Goal: Information Seeking & Learning: Find specific fact

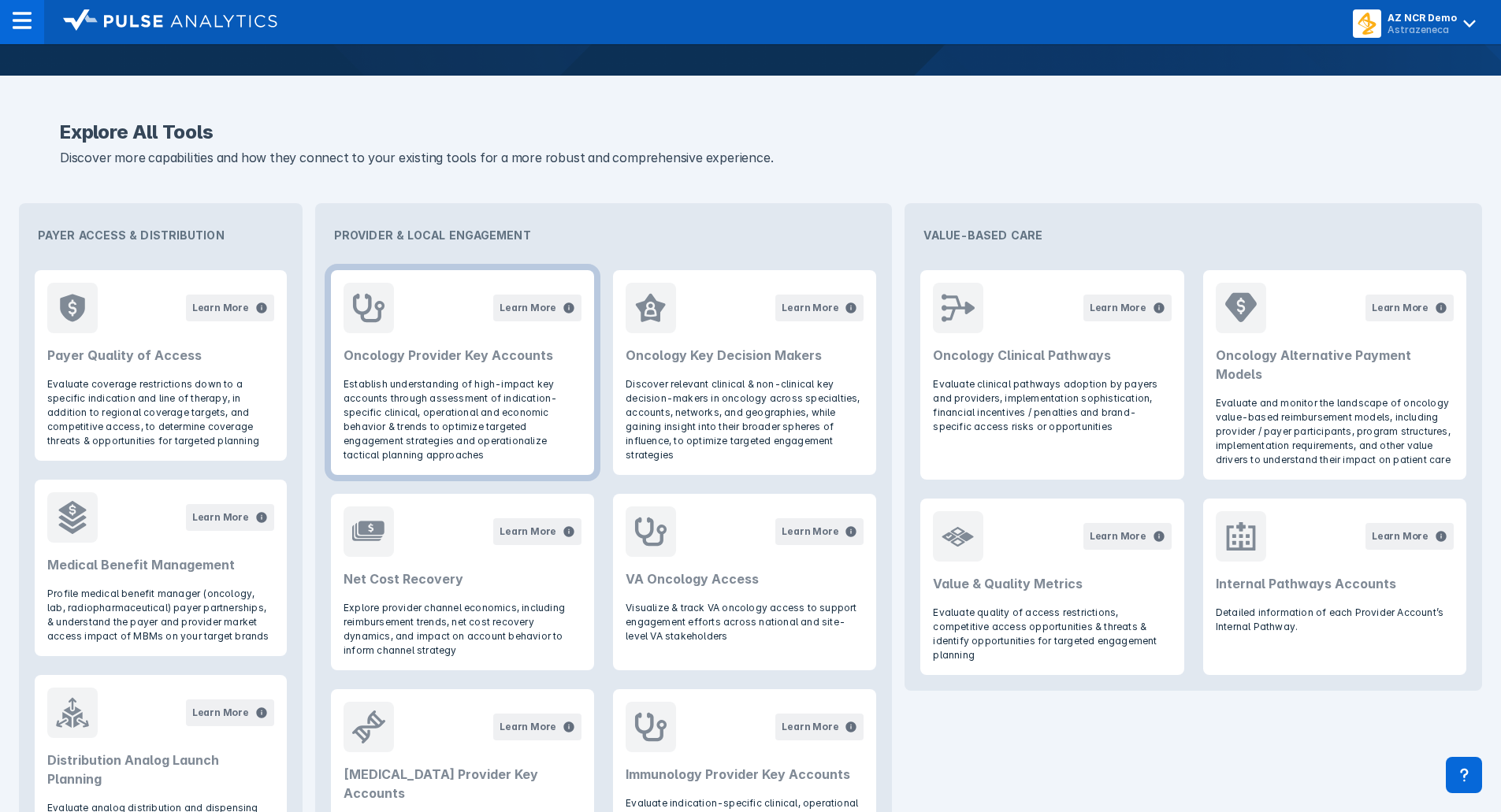
scroll to position [351, 0]
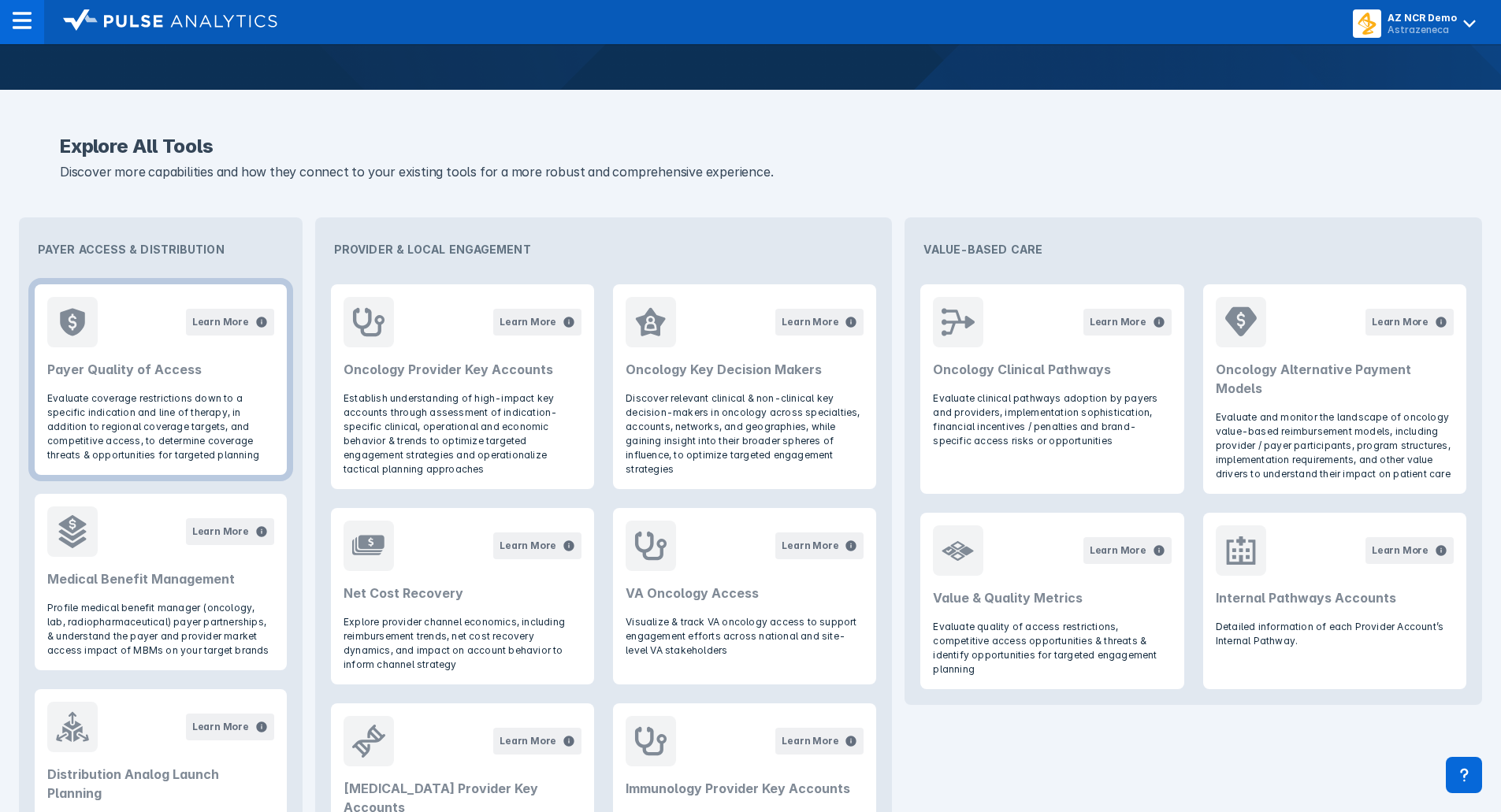
click at [179, 416] on p "Evaluate coverage restrictions down to a specific indication and line of therap…" at bounding box center [161, 427] width 227 height 71
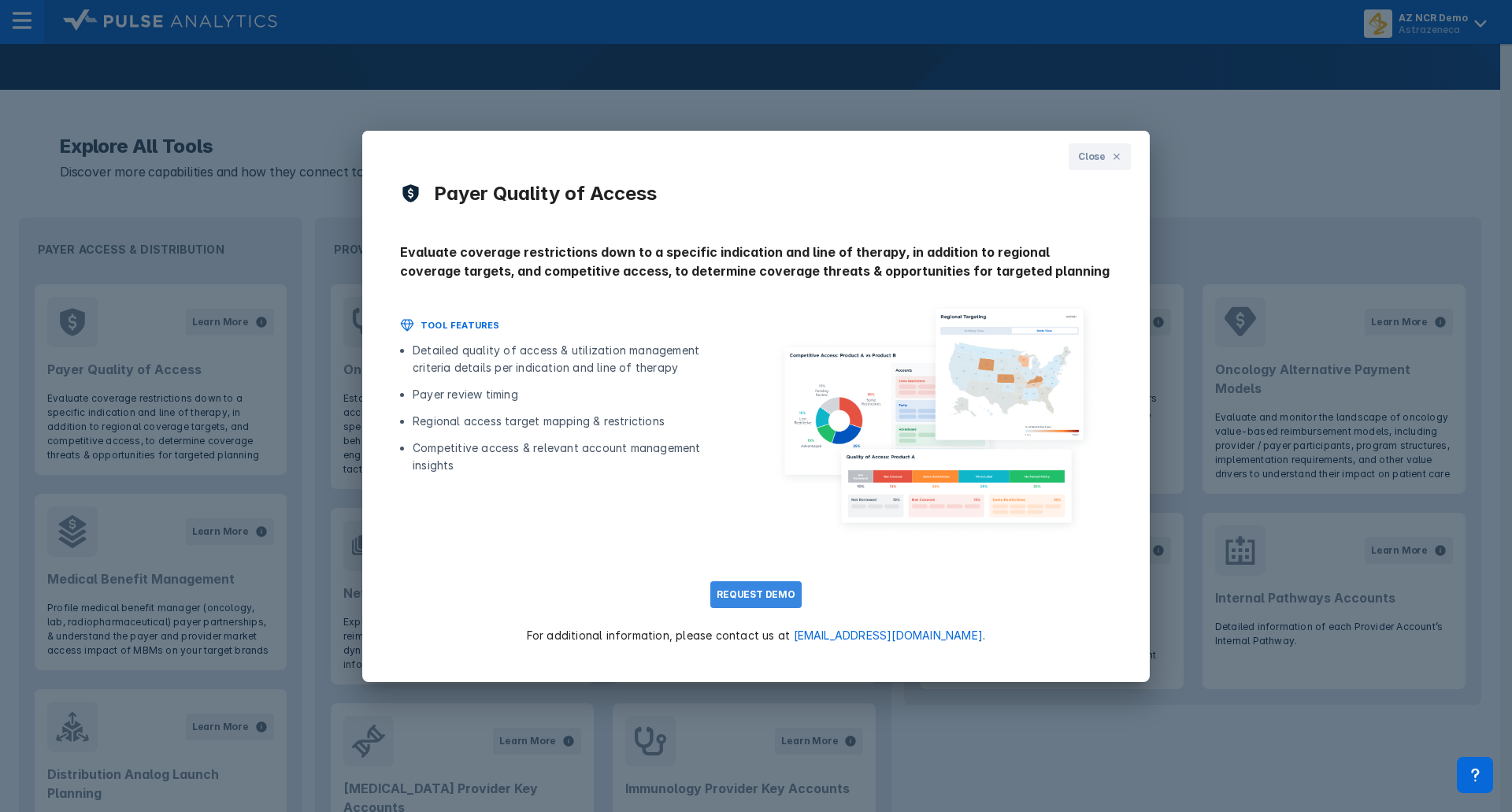
click at [749, 593] on button "REQUEST DEMO" at bounding box center [756, 595] width 92 height 27
click at [774, 596] on button "REQUEST DEMO" at bounding box center [756, 595] width 92 height 27
click at [1093, 168] on button "Close" at bounding box center [1099, 157] width 62 height 27
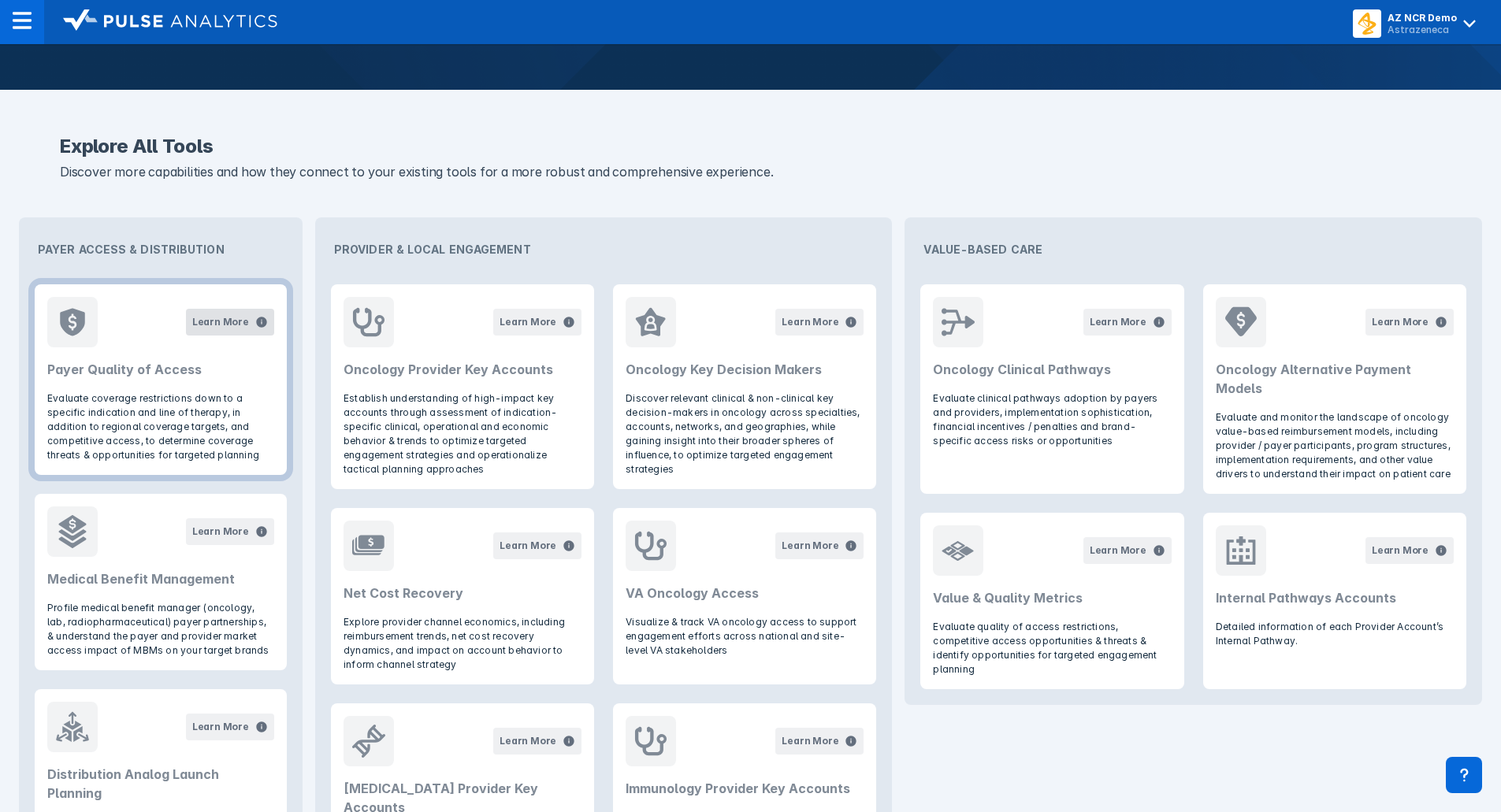
click at [207, 325] on div "Learn More" at bounding box center [221, 323] width 57 height 14
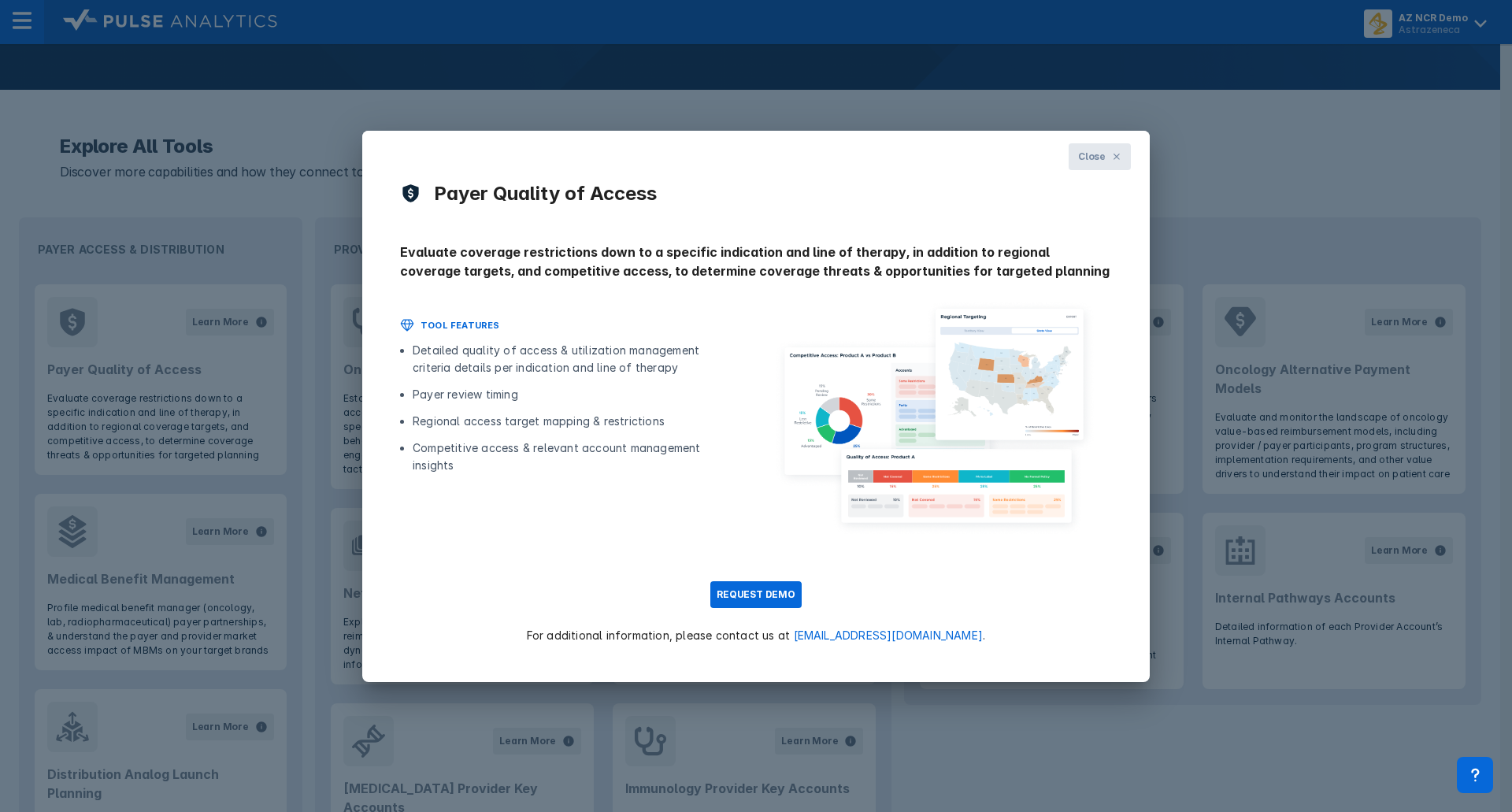
click at [1103, 155] on span "Close" at bounding box center [1092, 157] width 28 height 14
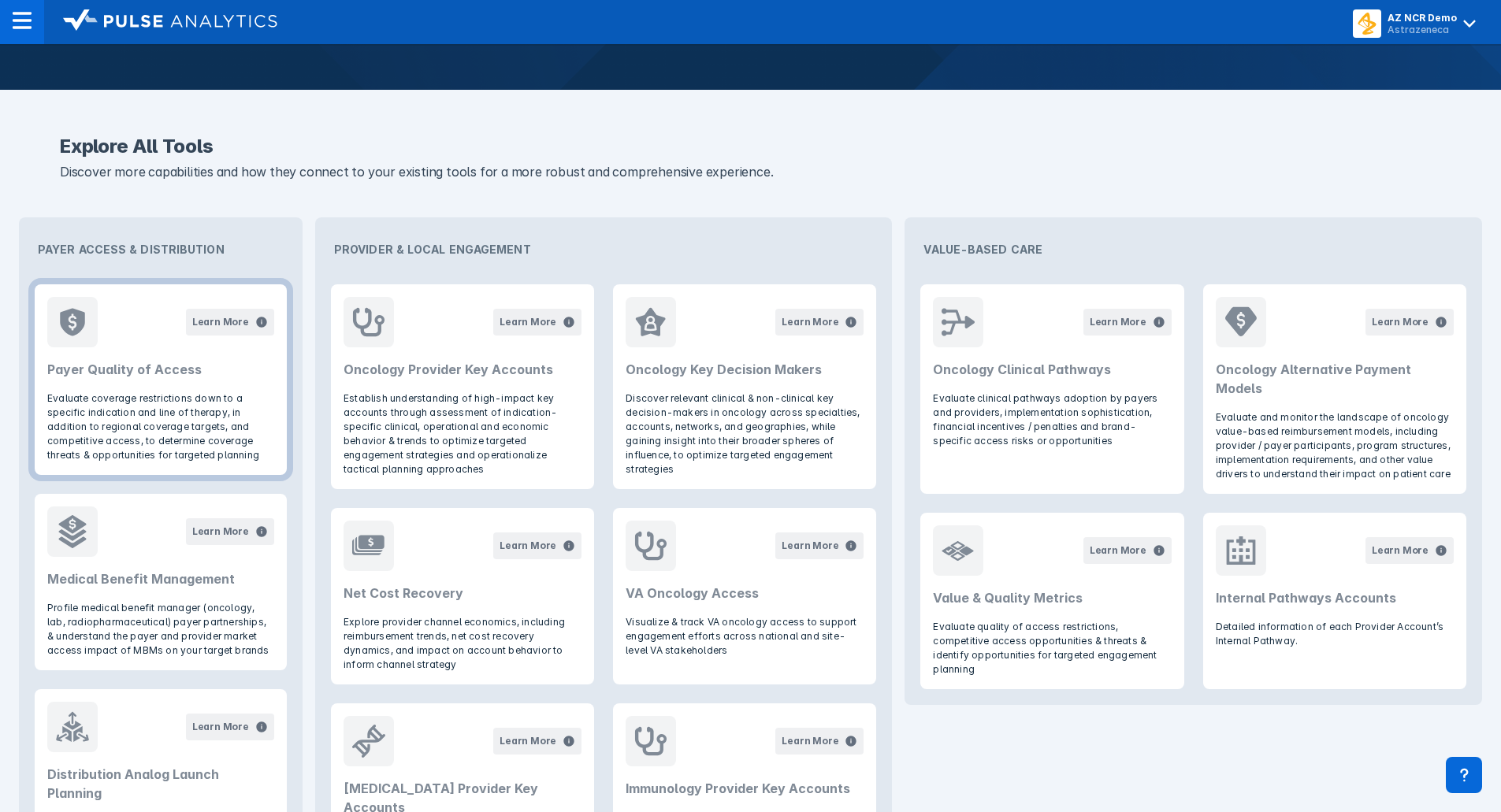
click at [210, 388] on header "Learn More Payer Quality of Access" at bounding box center [161, 338] width 252 height 107
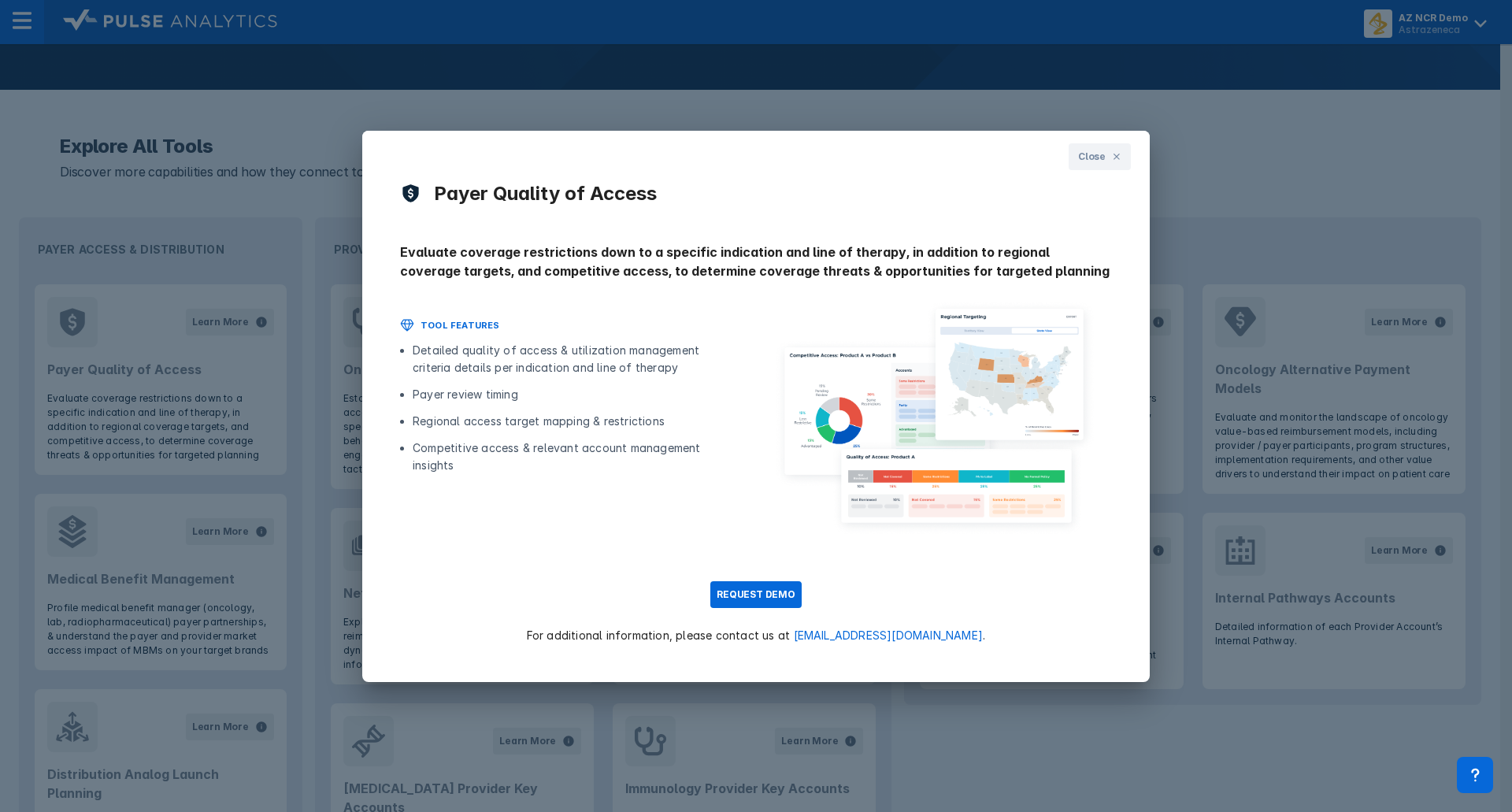
click at [740, 380] on div "TOOL FEATURES Detailed quality of access & utilization management criteria deta…" at bounding box center [578, 387] width 356 height 175
click at [1119, 155] on icon at bounding box center [1117, 157] width 9 height 9
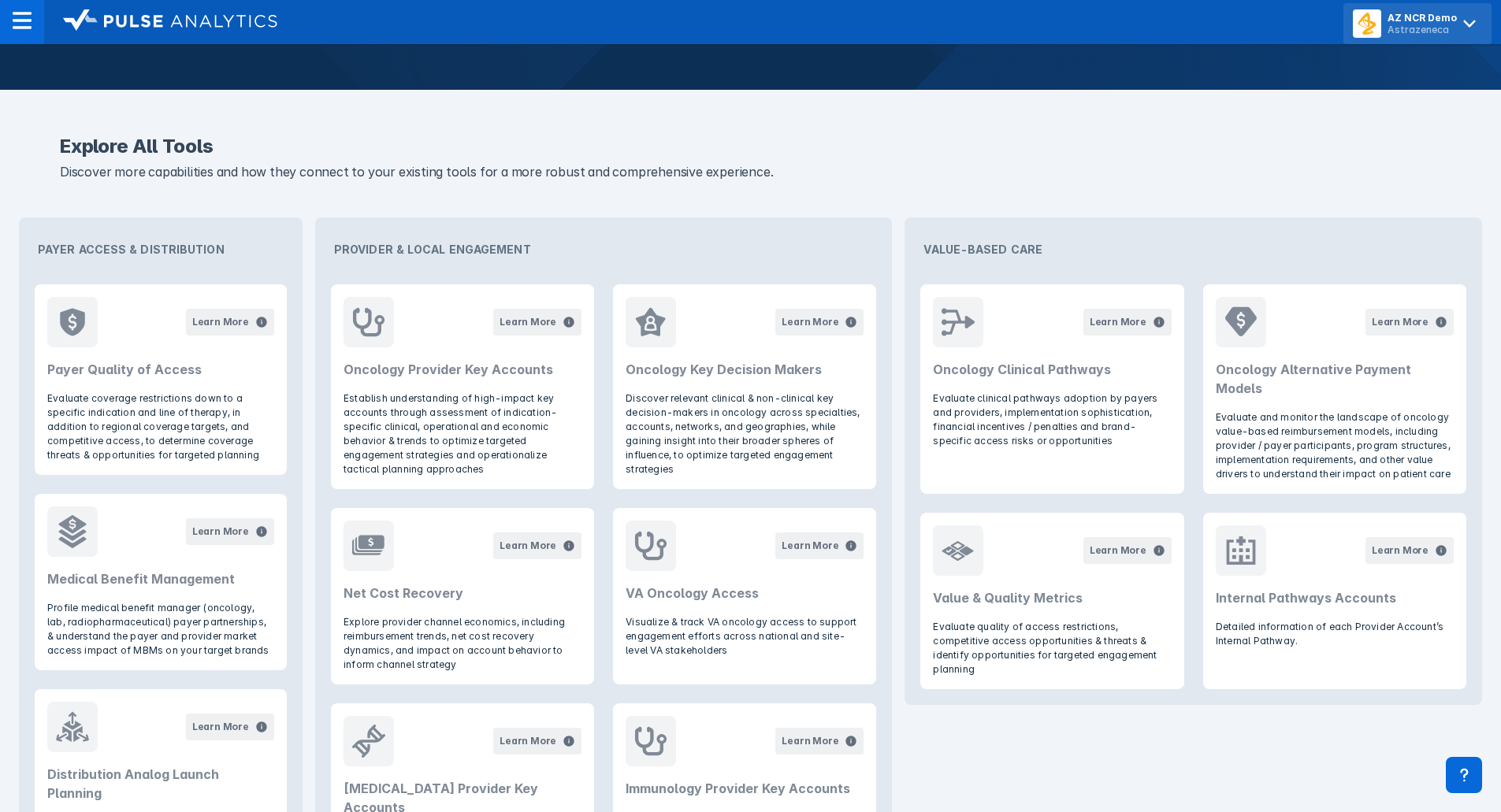
click at [1473, 25] on icon at bounding box center [1469, 24] width 25 height 25
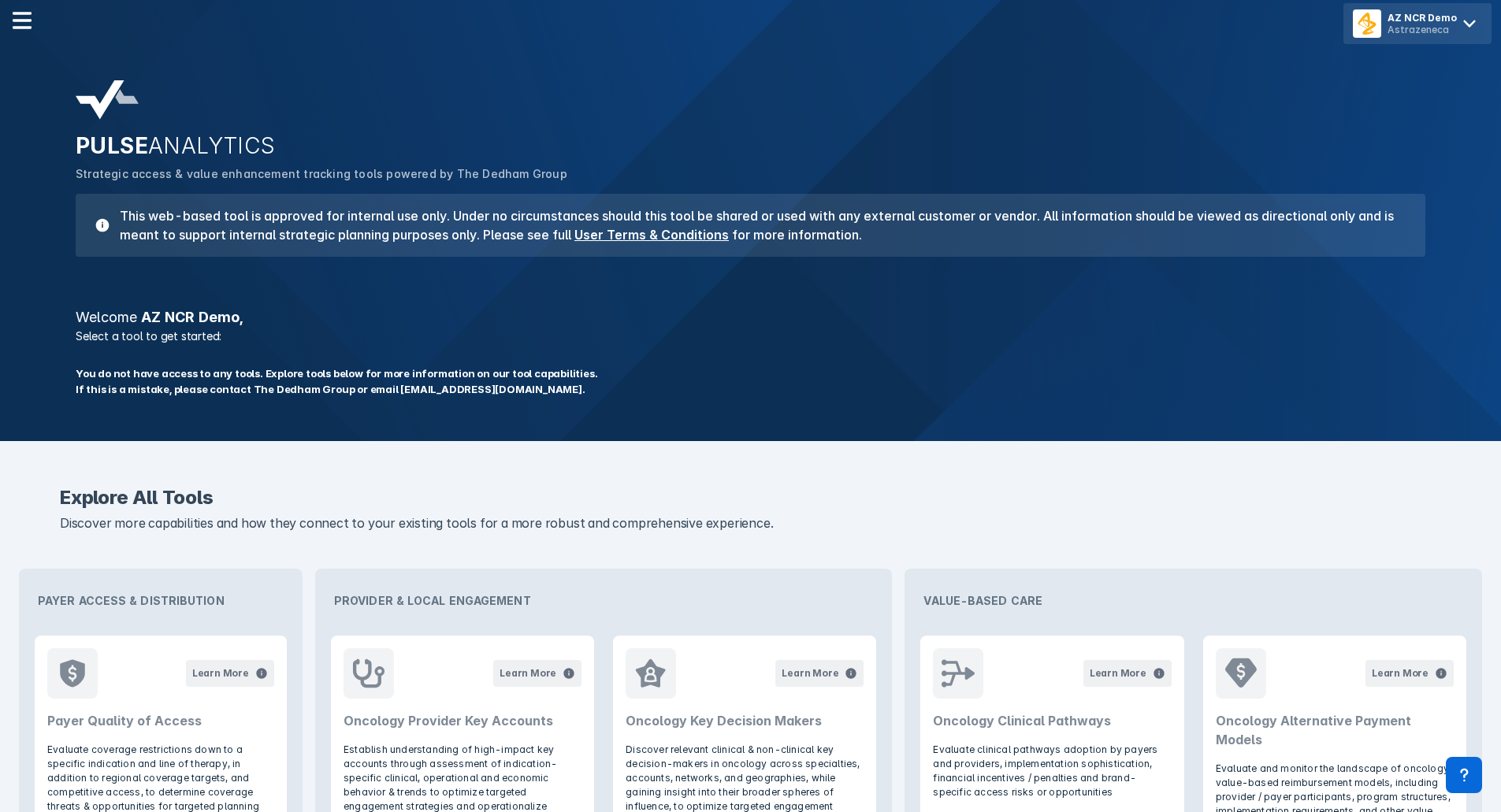
click at [1464, 21] on icon at bounding box center [1469, 24] width 12 height 7
click at [1430, 67] on button "Logout" at bounding box center [1418, 66] width 135 height 32
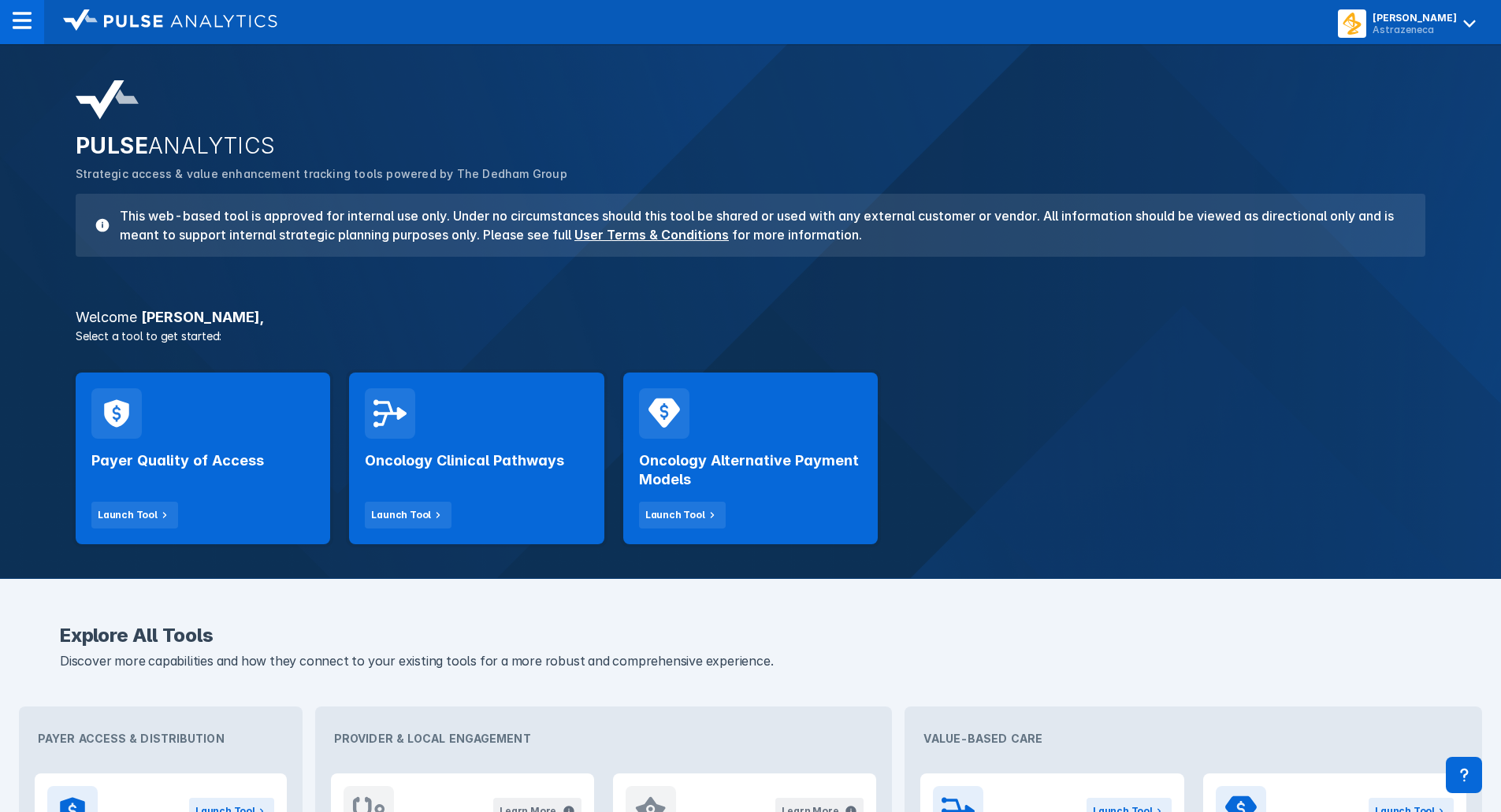
scroll to position [79, 0]
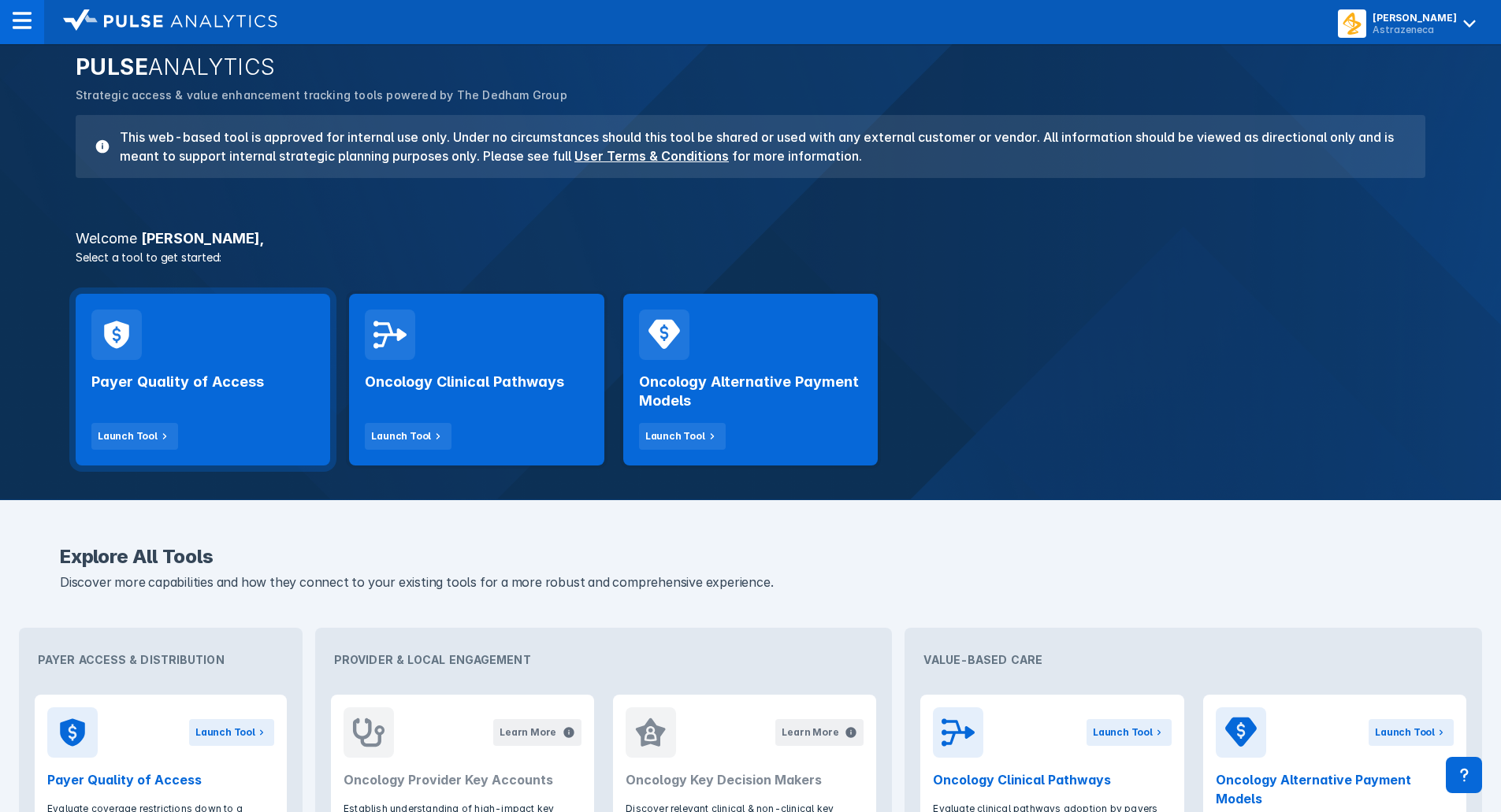
click at [137, 372] on div "Payer Quality of Access Launch Tool" at bounding box center [203, 405] width 223 height 90
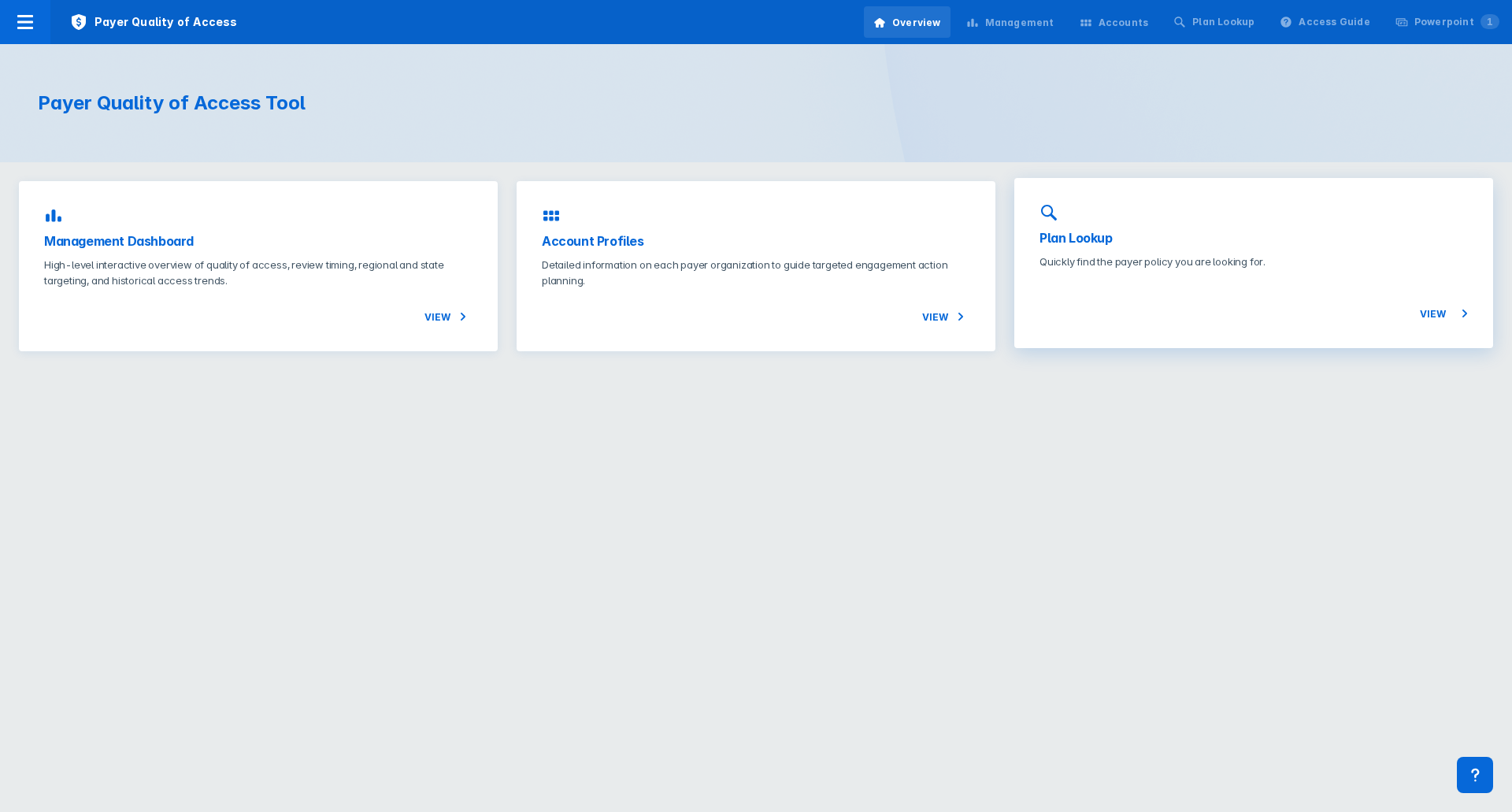
click at [1276, 261] on p "Quickly find the payer policy you are looking for." at bounding box center [1254, 262] width 428 height 16
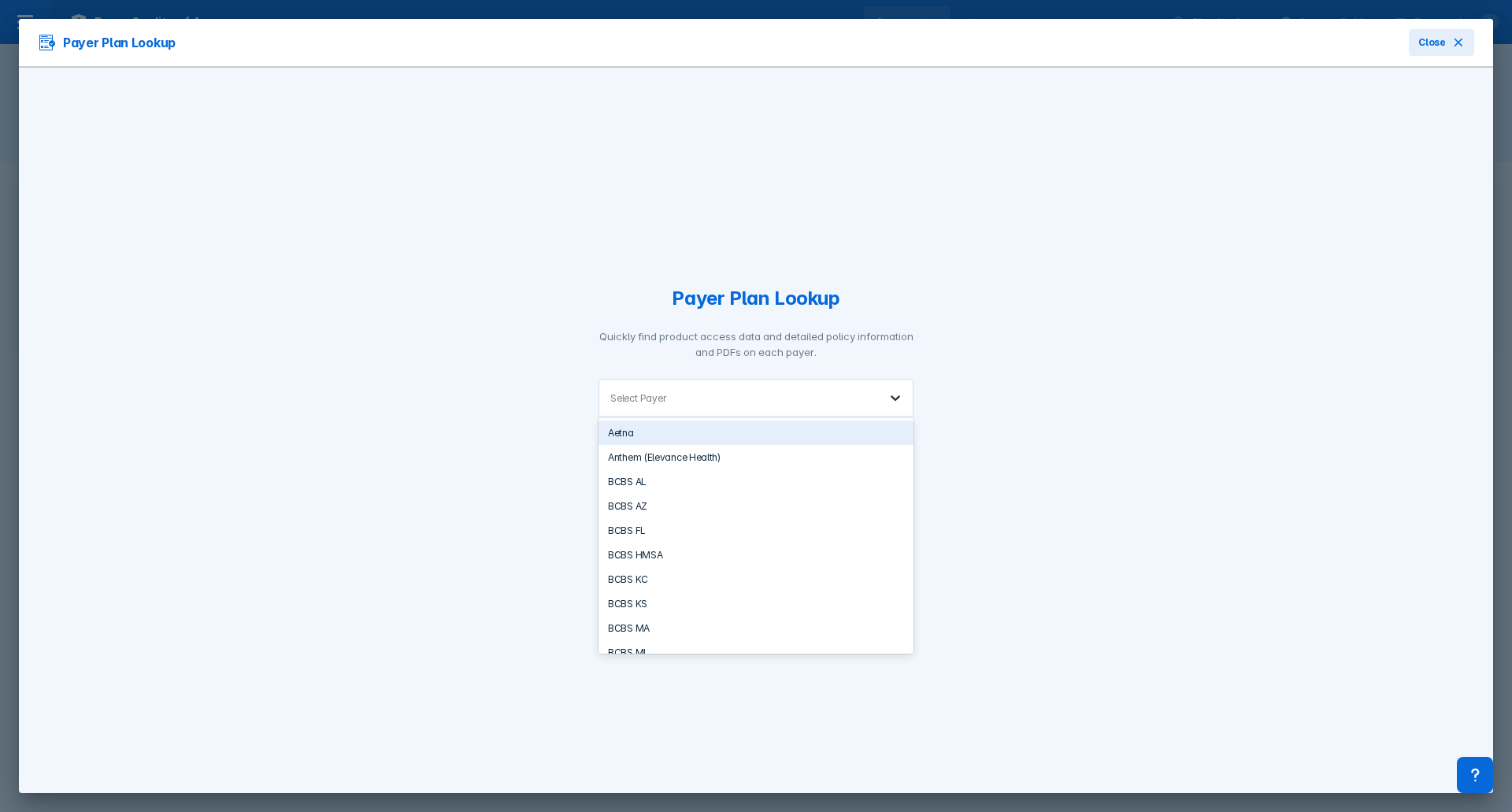
click at [892, 399] on icon at bounding box center [896, 398] width 16 height 16
click at [824, 436] on div "Aetna" at bounding box center [756, 432] width 315 height 25
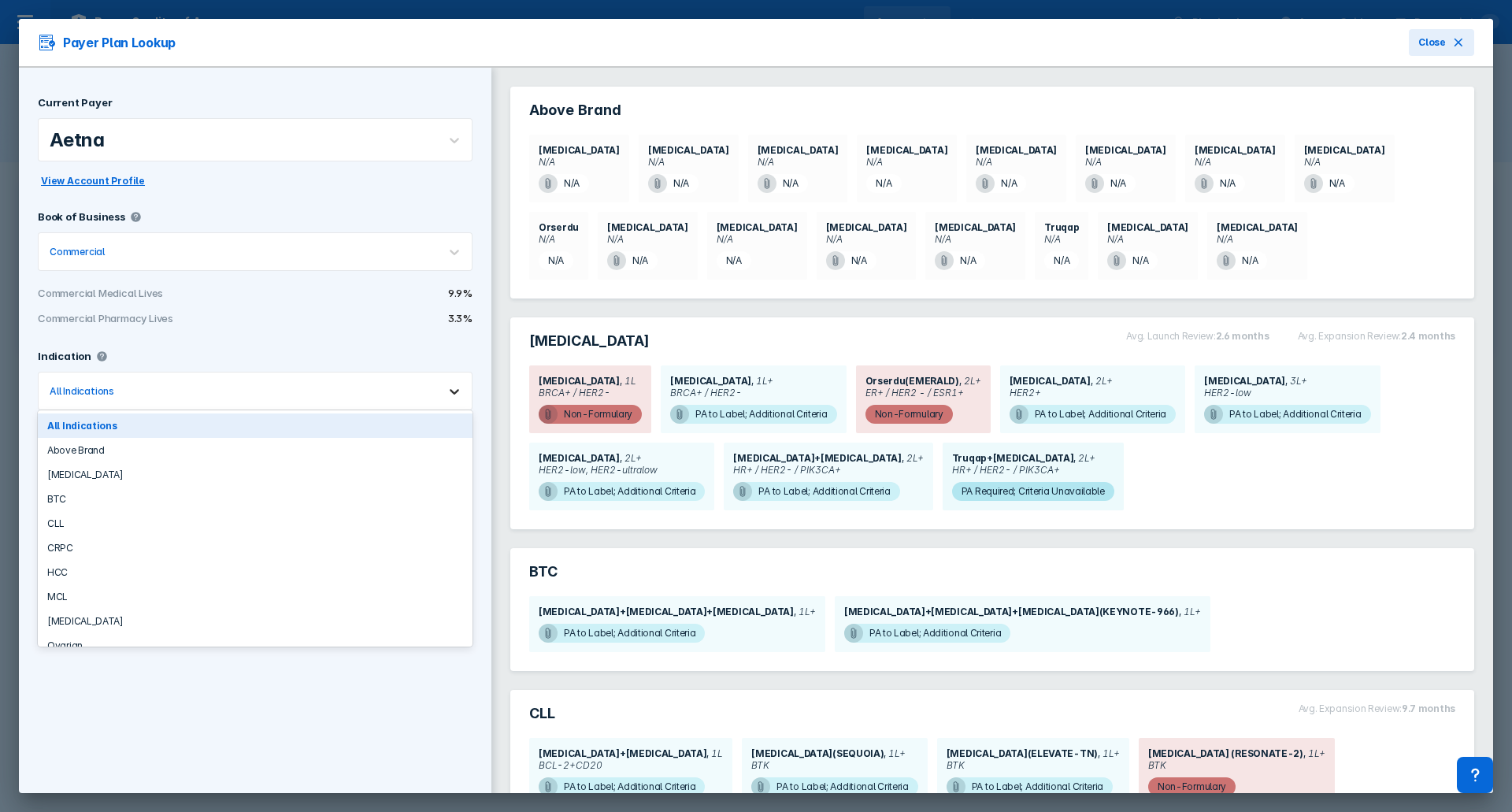
click at [447, 391] on icon at bounding box center [454, 391] width 16 height 16
click at [369, 478] on div "[MEDICAL_DATA]" at bounding box center [255, 474] width 435 height 25
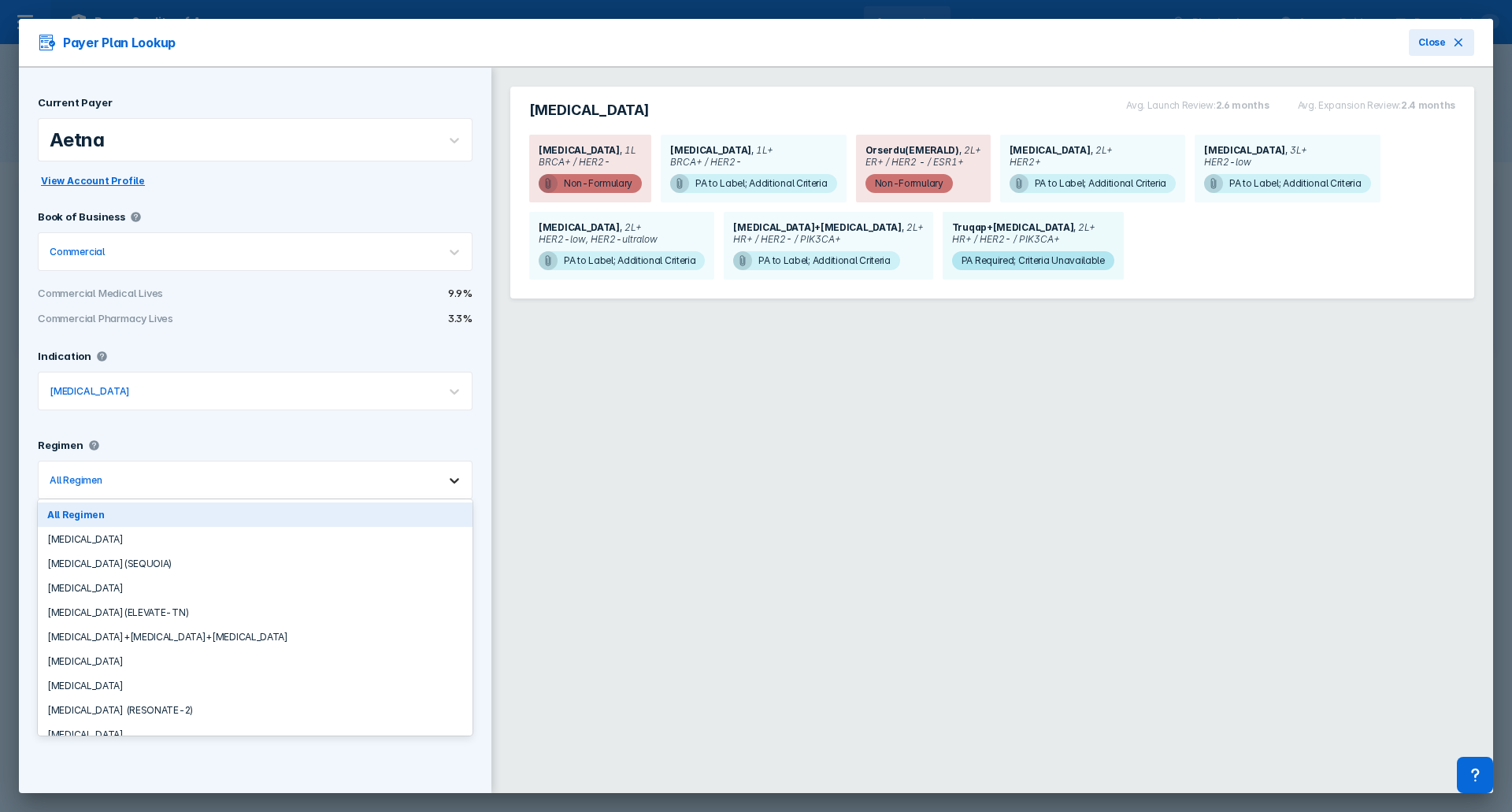
click at [447, 482] on icon at bounding box center [454, 481] width 16 height 16
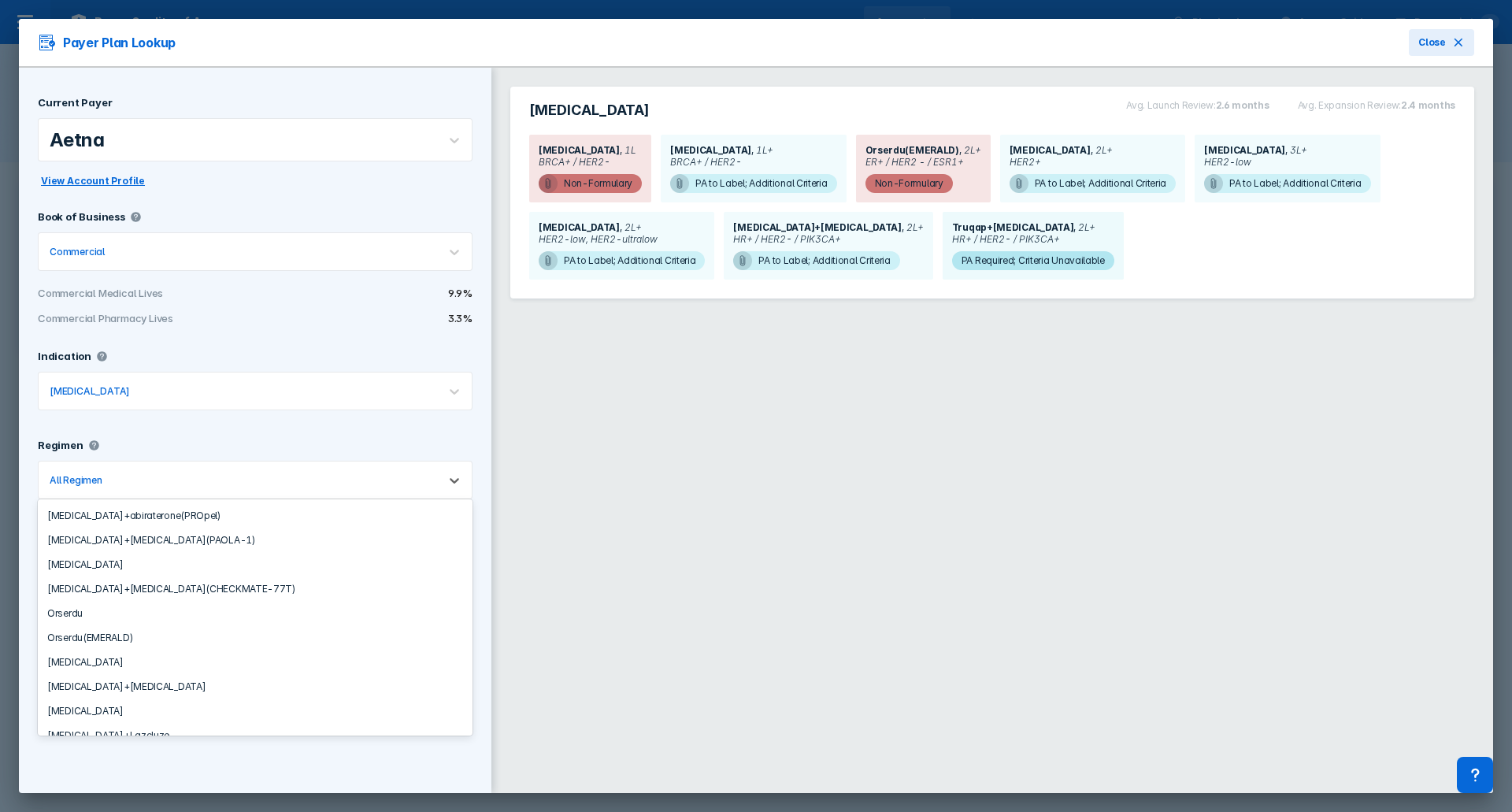
scroll to position [551, 0]
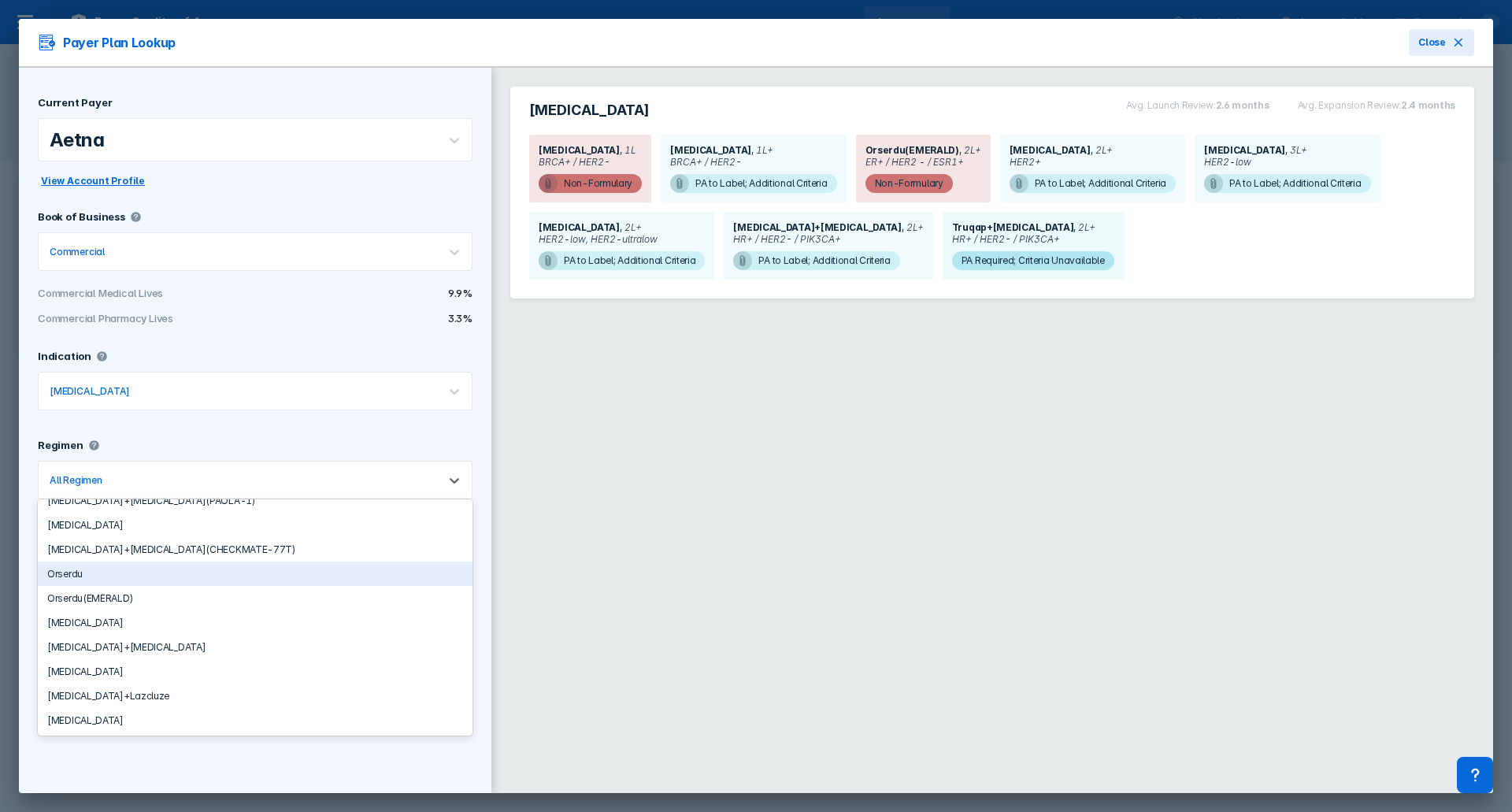
click at [311, 577] on div "Orserdu" at bounding box center [255, 573] width 435 height 25
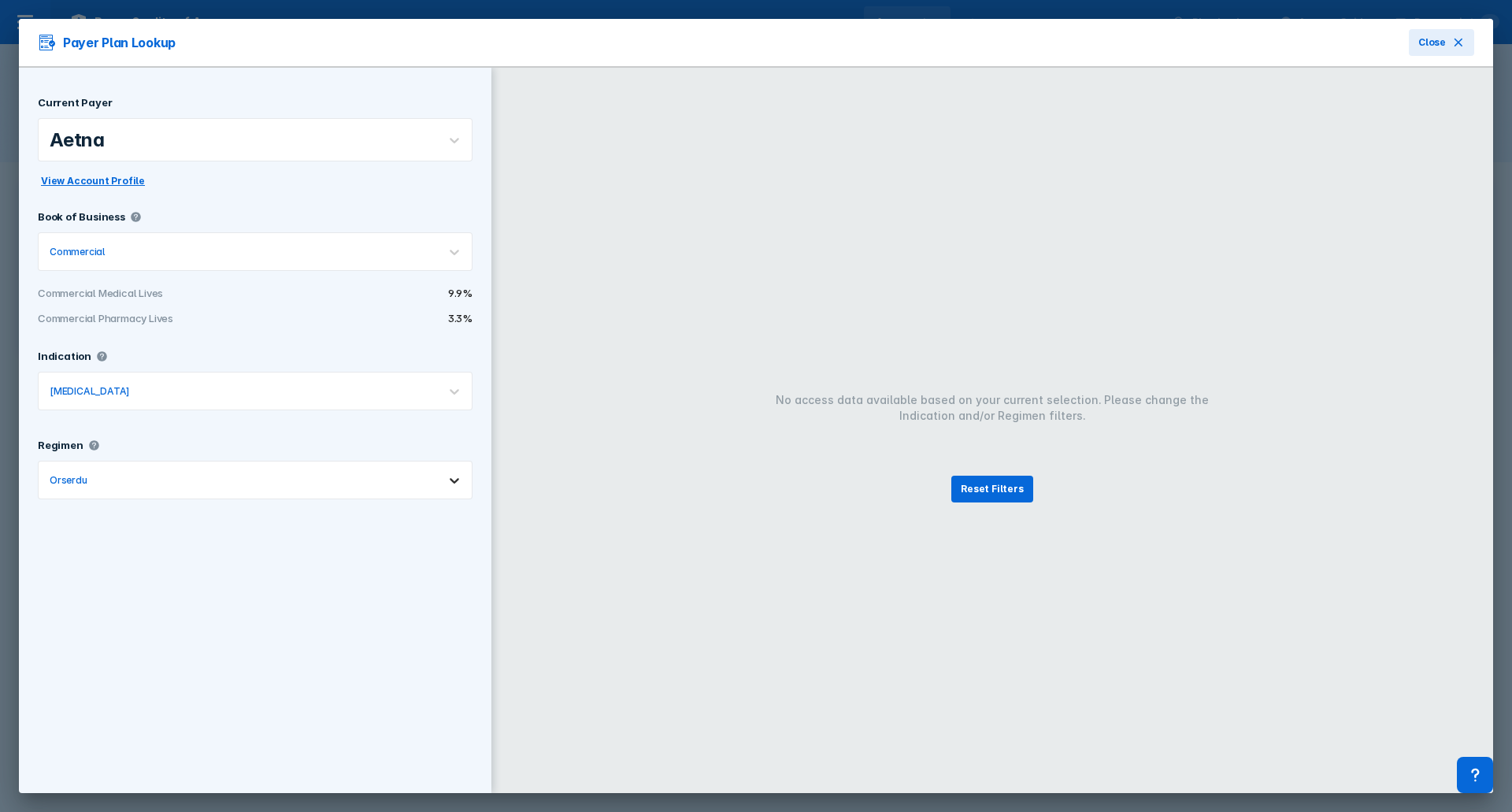
click at [451, 485] on div at bounding box center [454, 481] width 35 height 35
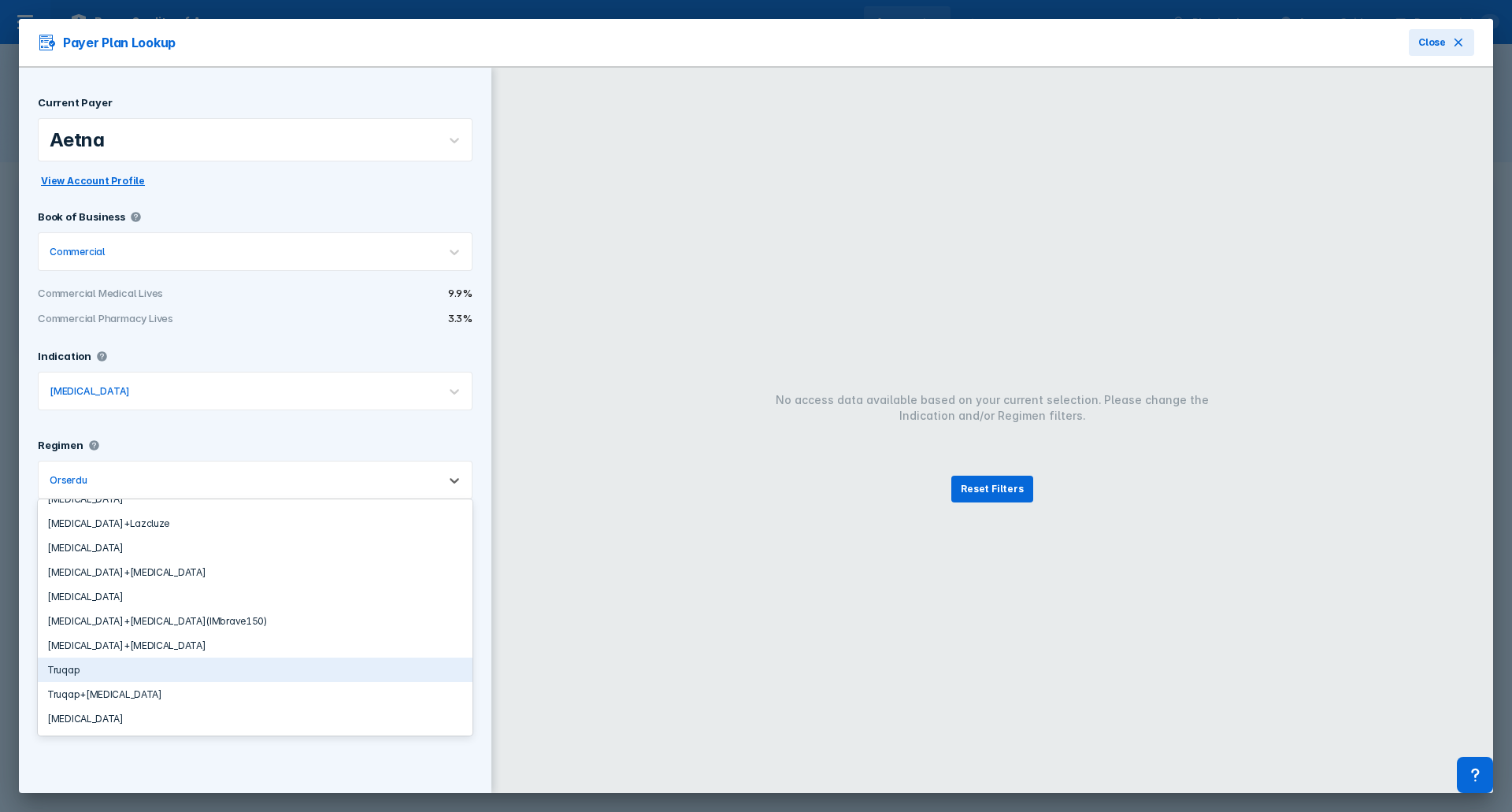
scroll to position [725, 0]
click at [240, 667] on div "Truqap" at bounding box center [255, 669] width 435 height 25
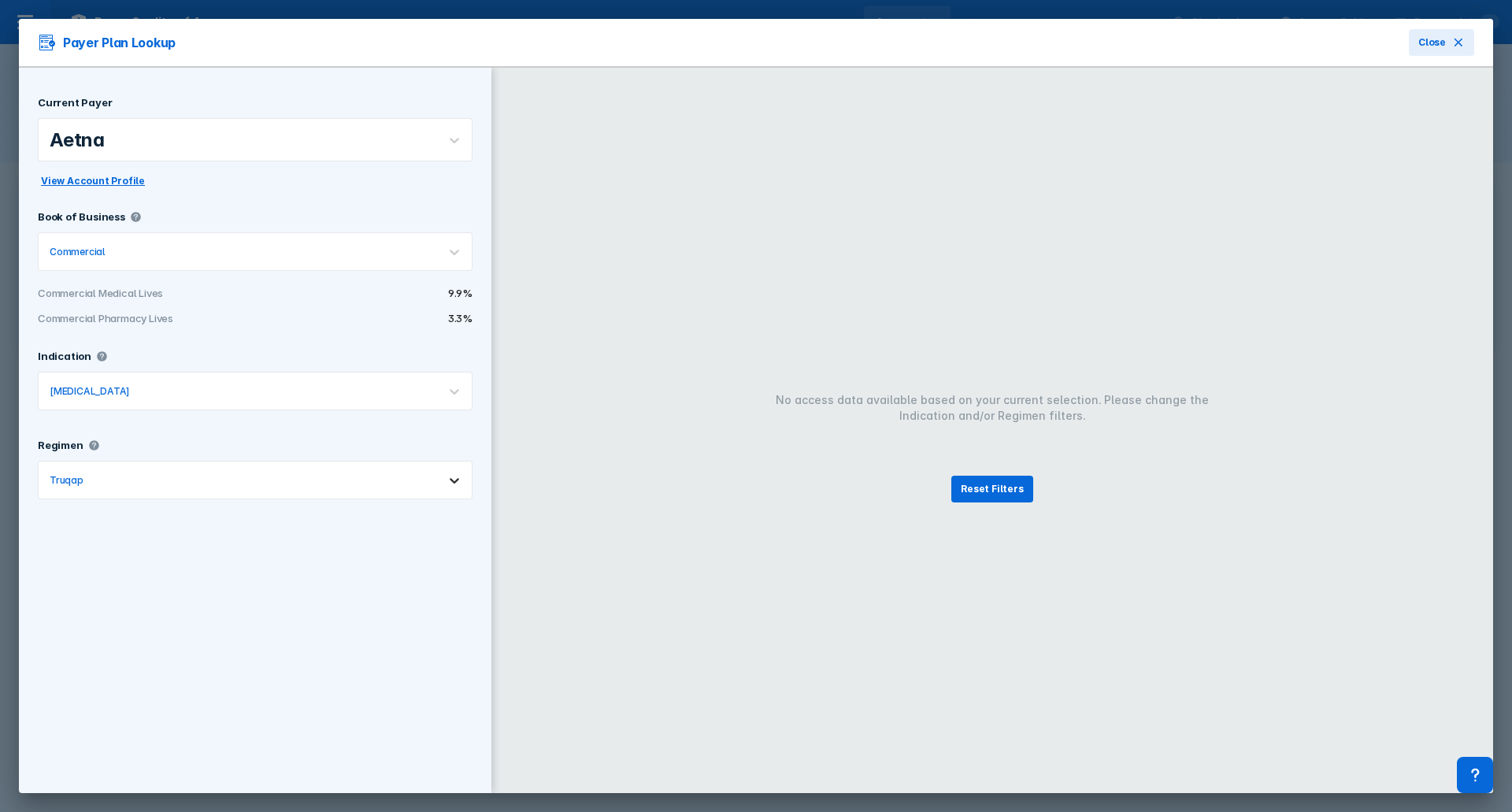
click at [447, 488] on icon at bounding box center [454, 481] width 16 height 16
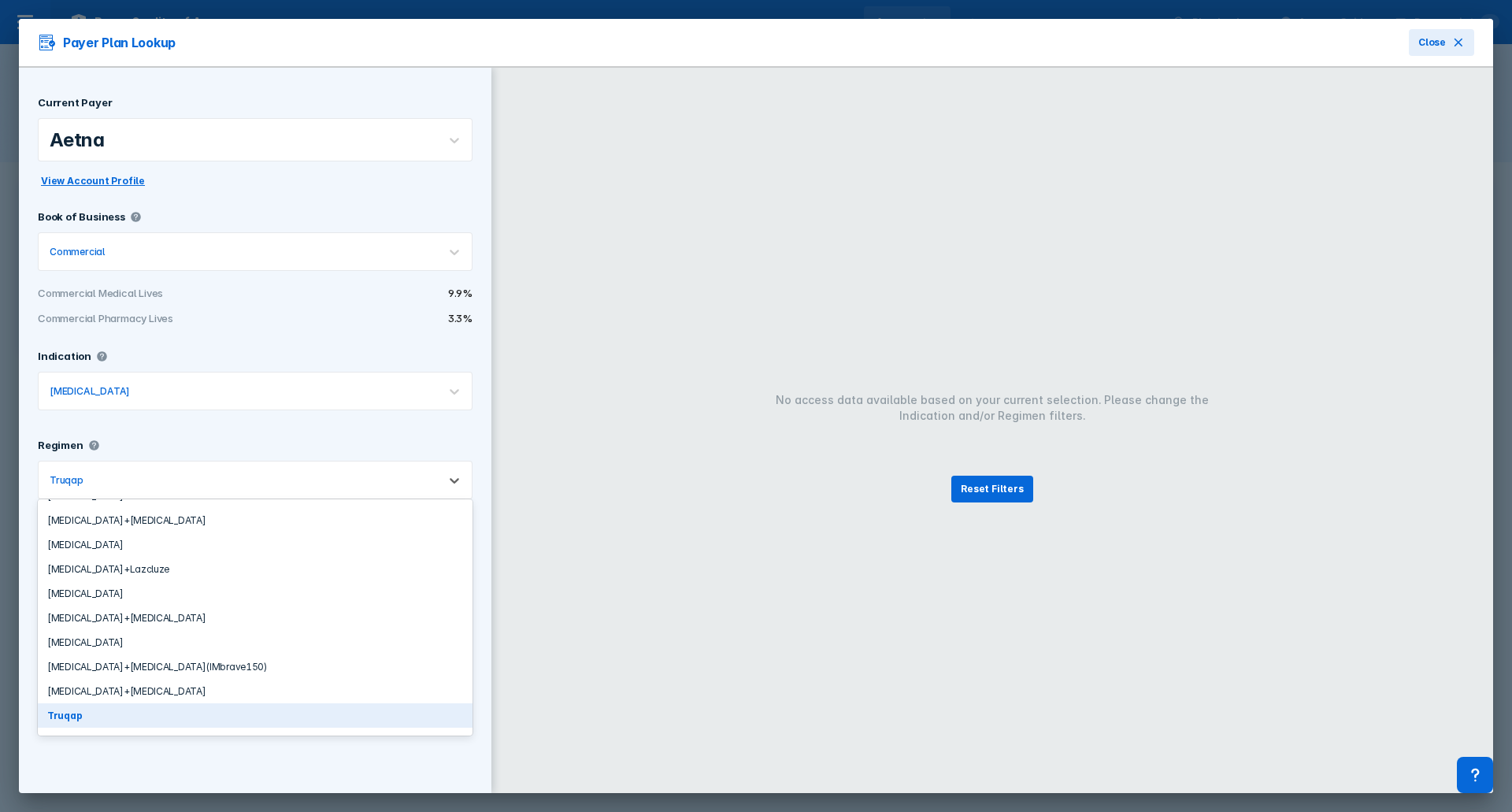
scroll to position [757, 0]
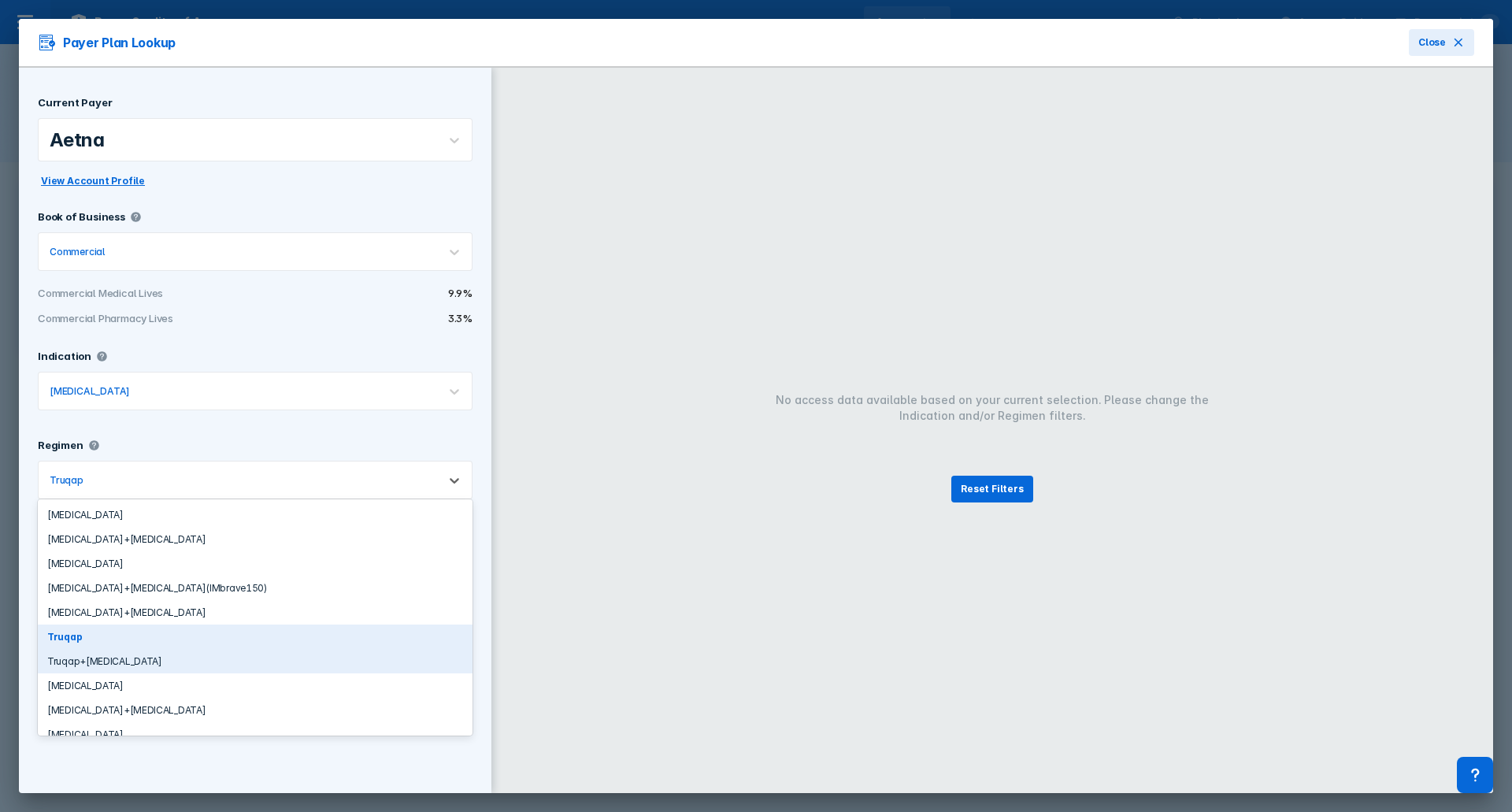
click at [240, 657] on div "Truqap+fulvestrant" at bounding box center [255, 661] width 435 height 25
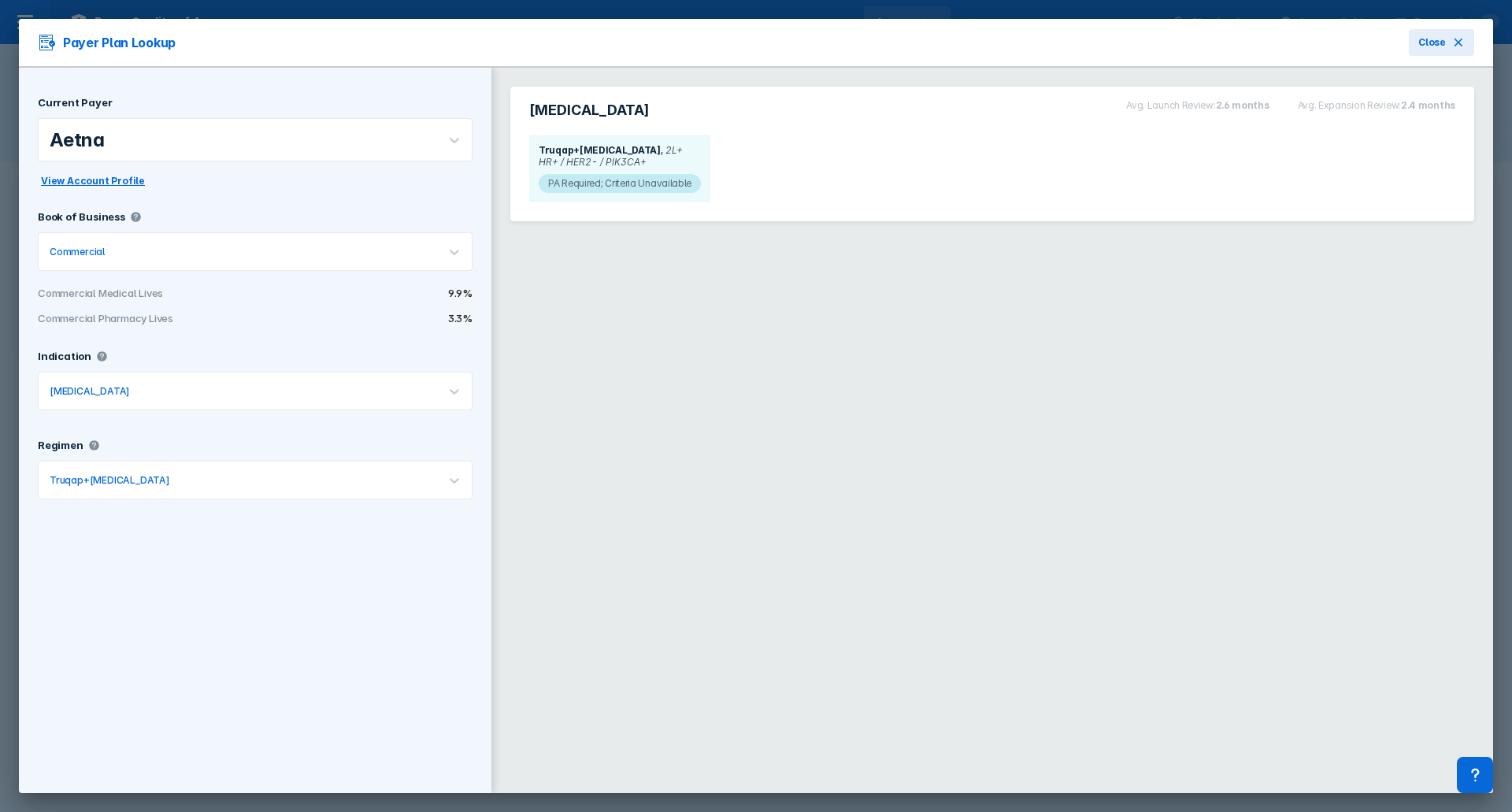
click at [648, 176] on span "PA Required; Criteria Unavailable" at bounding box center [619, 183] width 162 height 19
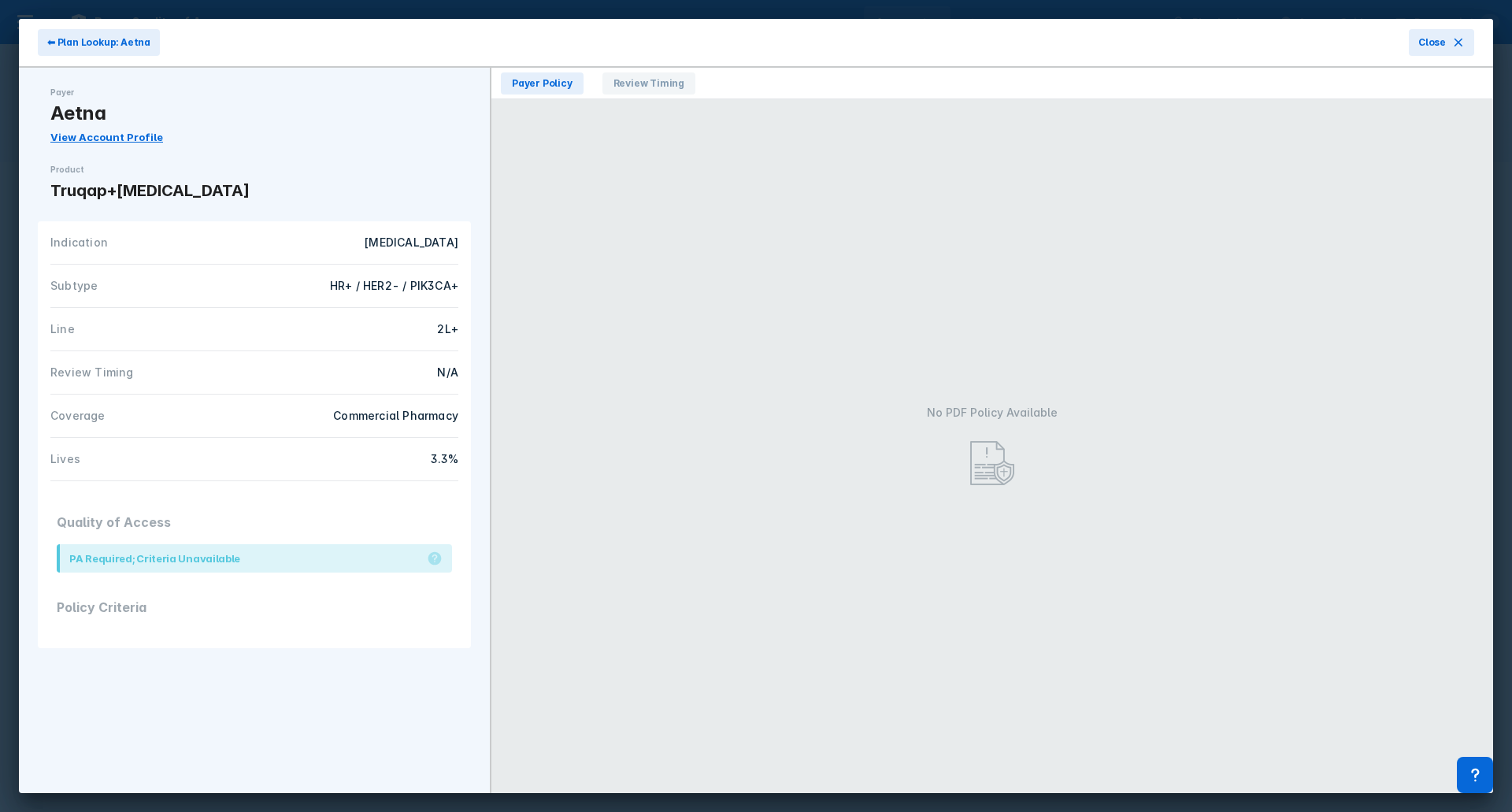
click at [240, 440] on div "Lives 3.3%" at bounding box center [255, 459] width 408 height 43
click at [66, 37] on span "⬅ Plan Lookup: Aetna" at bounding box center [99, 43] width 104 height 14
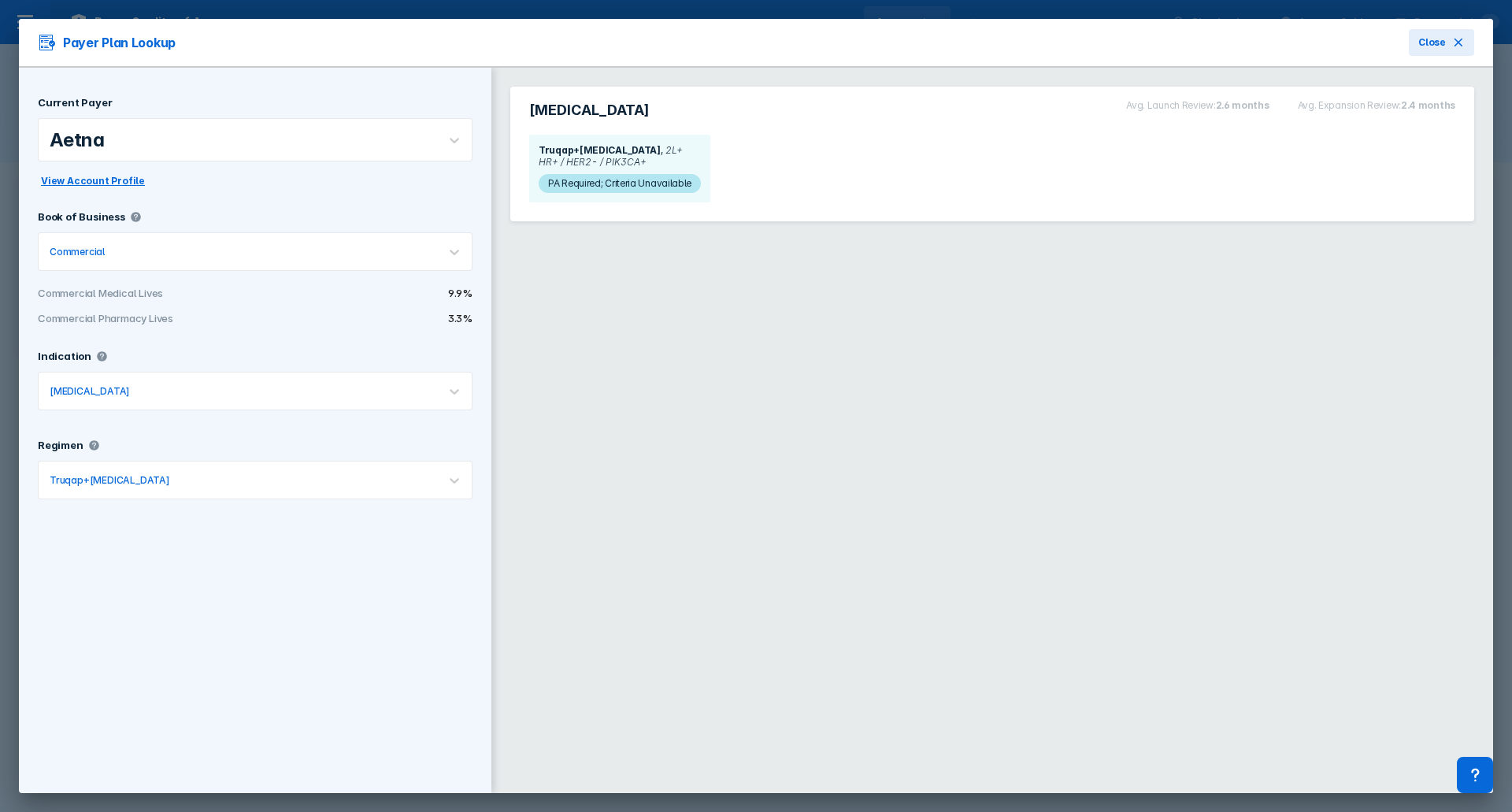
click at [48, 47] on icon at bounding box center [47, 43] width 16 height 16
click at [87, 43] on h3 "Payer Plan Lookup" at bounding box center [107, 43] width 138 height 19
click at [1432, 46] on span "Close" at bounding box center [1431, 43] width 28 height 14
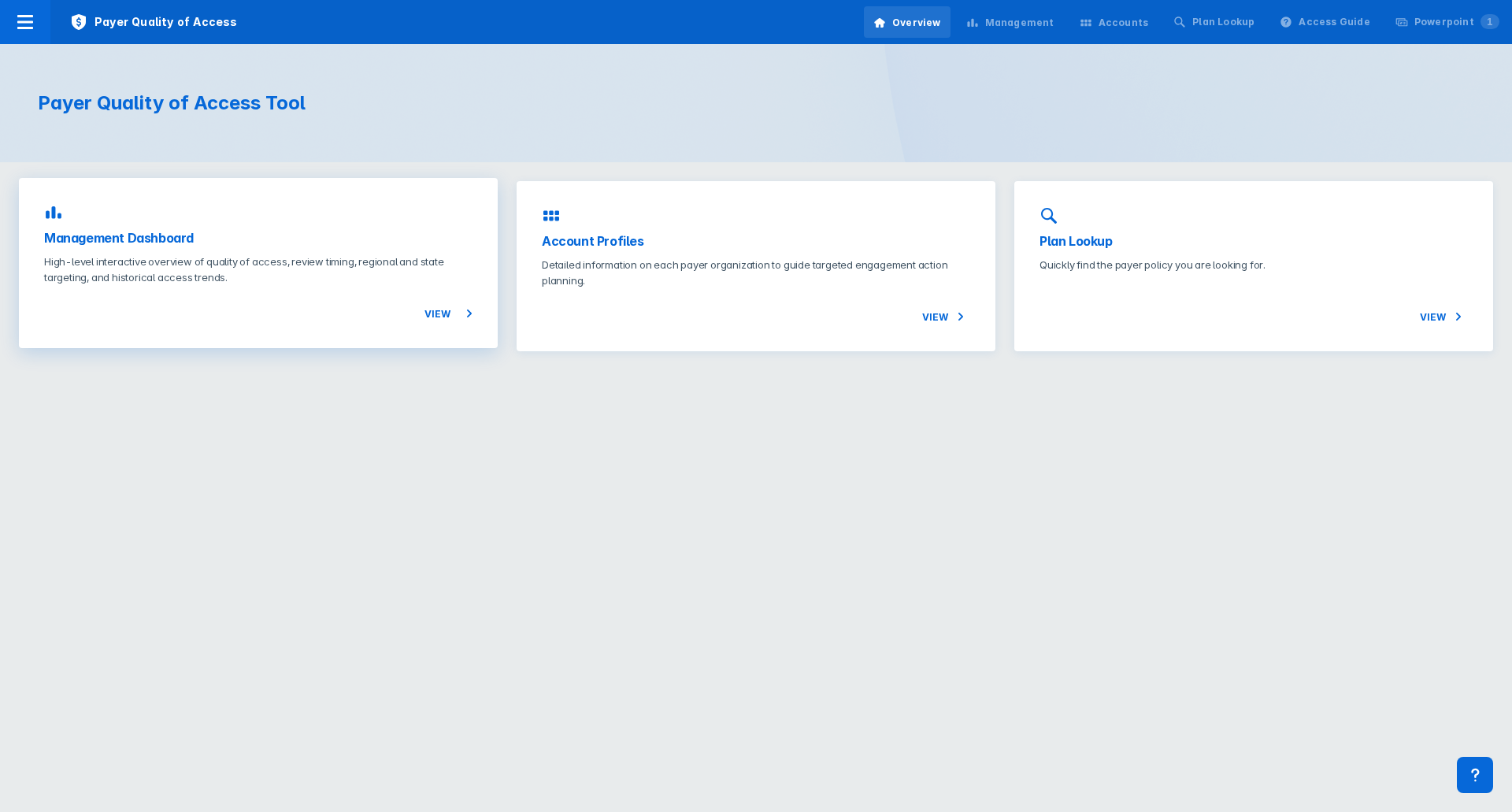
click at [356, 235] on h3 "Management Dashboard" at bounding box center [258, 238] width 428 height 19
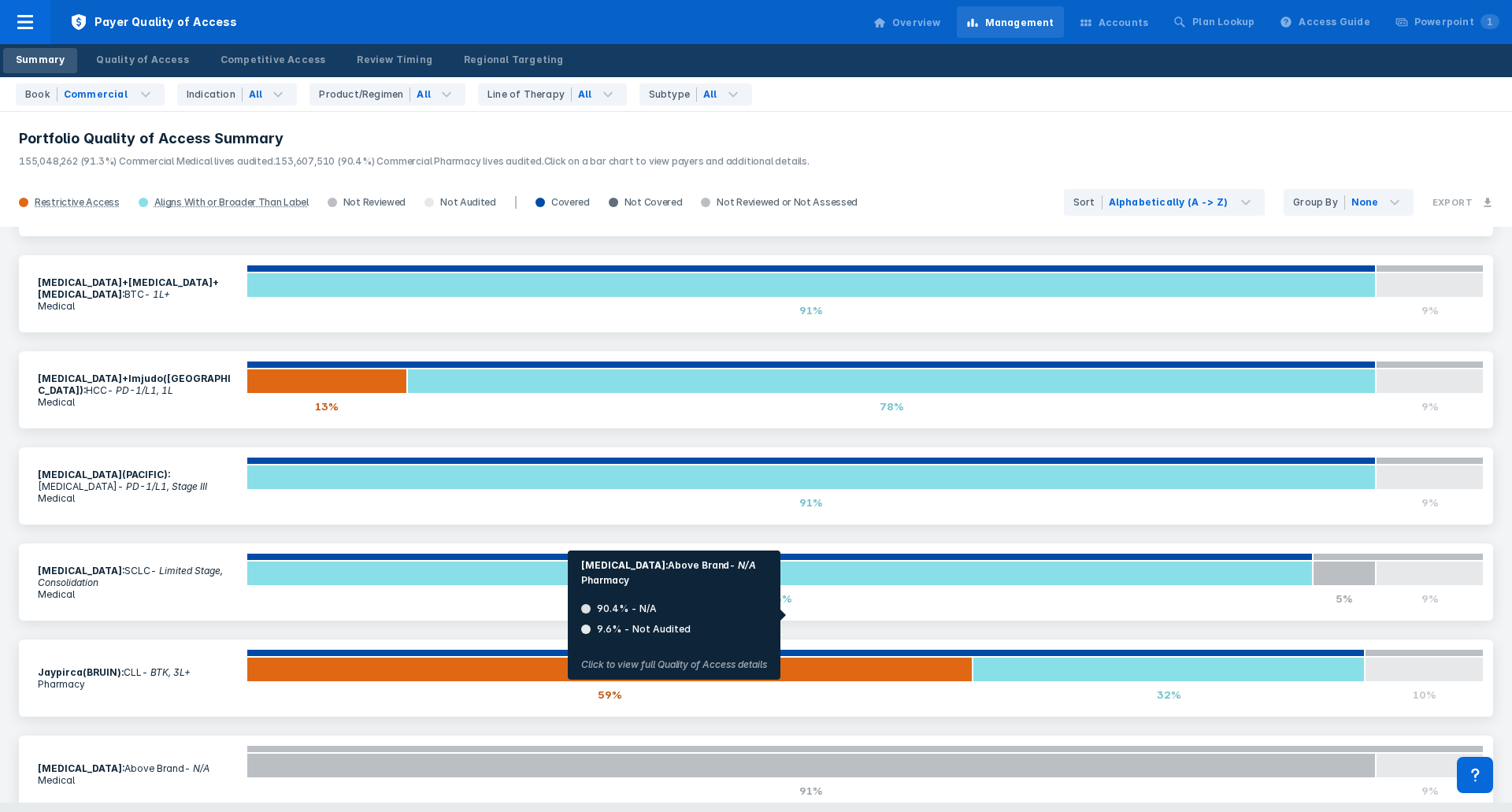
scroll to position [1896, 0]
